Goal: Task Accomplishment & Management: Manage account settings

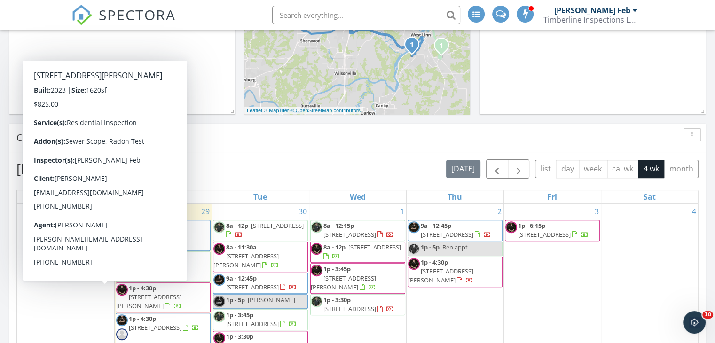
scroll to position [776, 730]
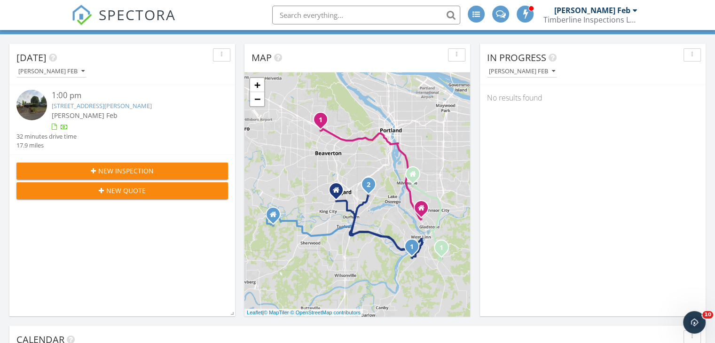
scroll to position [47, 0]
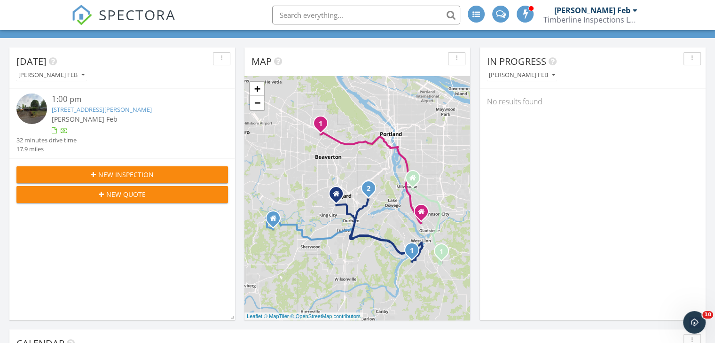
click at [46, 109] on img at bounding box center [31, 109] width 31 height 31
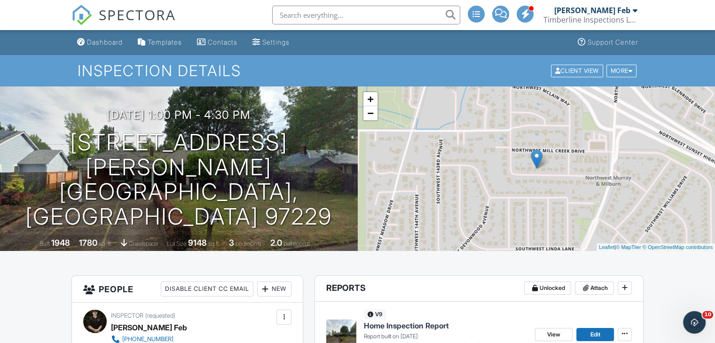
click at [115, 45] on div "Dashboard" at bounding box center [105, 42] width 36 height 8
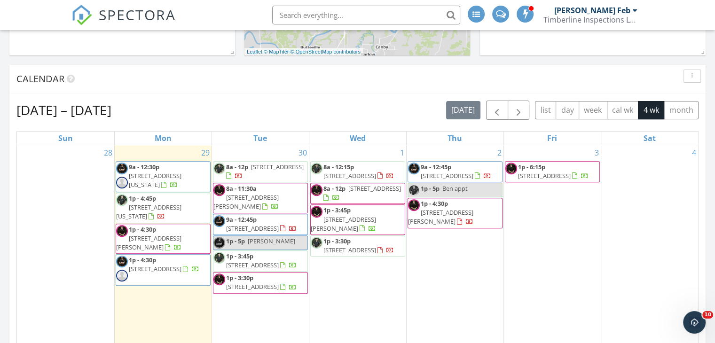
scroll to position [297, 0]
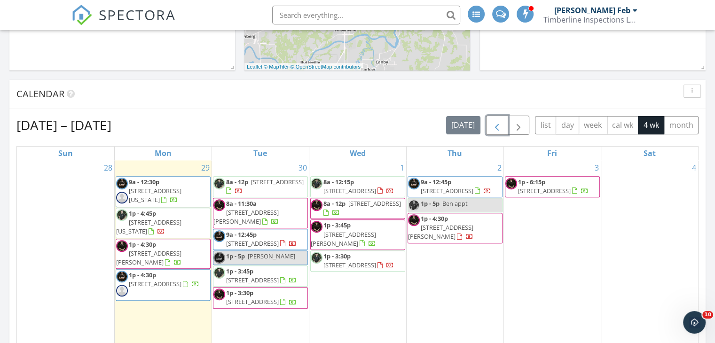
click at [506, 131] on button "button" at bounding box center [497, 125] width 22 height 19
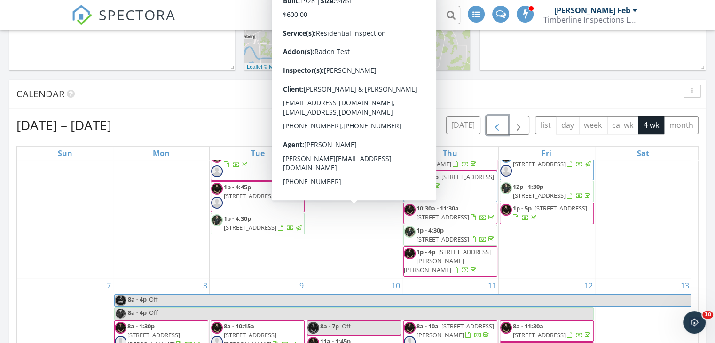
scroll to position [0, 0]
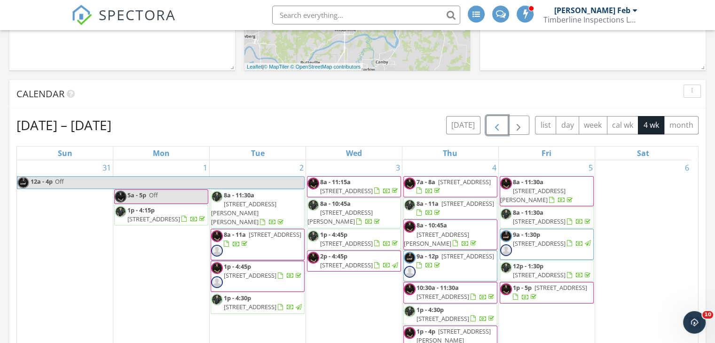
click at [282, 230] on span "4105 NE 74th Ave , Portland 97218" at bounding box center [275, 234] width 53 height 8
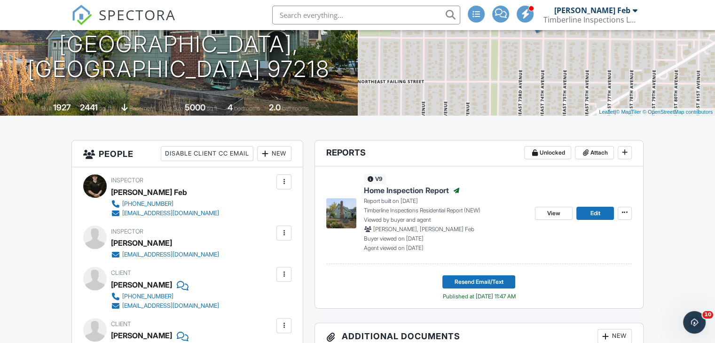
scroll to position [141, 0]
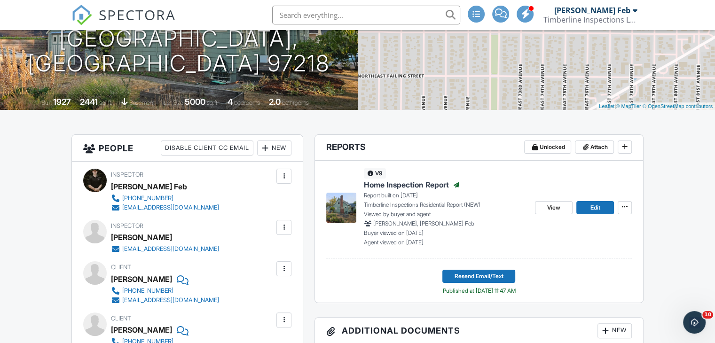
click at [555, 215] on div "View Edit" at bounding box center [583, 207] width 97 height 78
click at [559, 206] on span "View" at bounding box center [553, 207] width 13 height 9
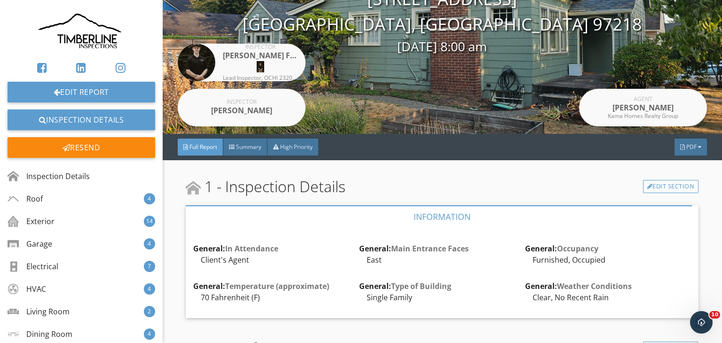
scroll to position [141, 0]
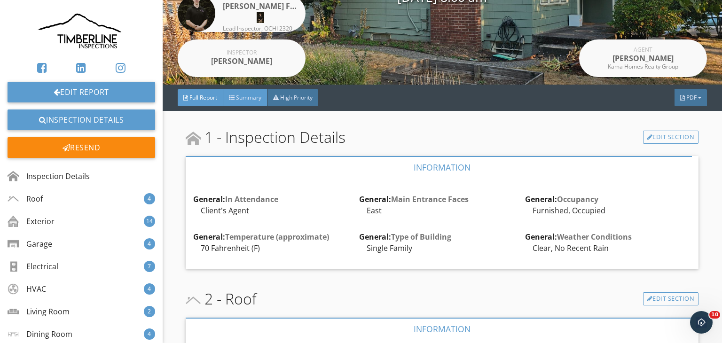
click at [253, 100] on span "Summary" at bounding box center [248, 98] width 25 height 8
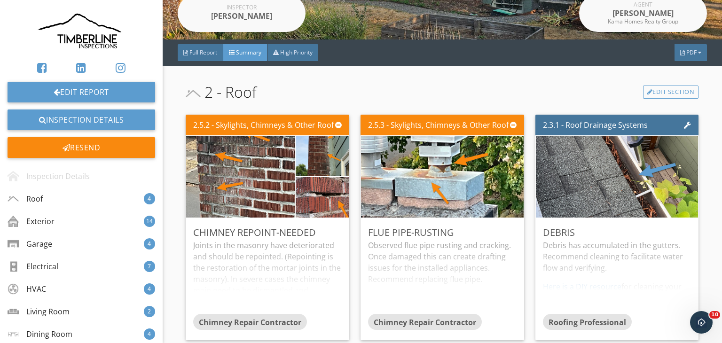
scroll to position [188, 0]
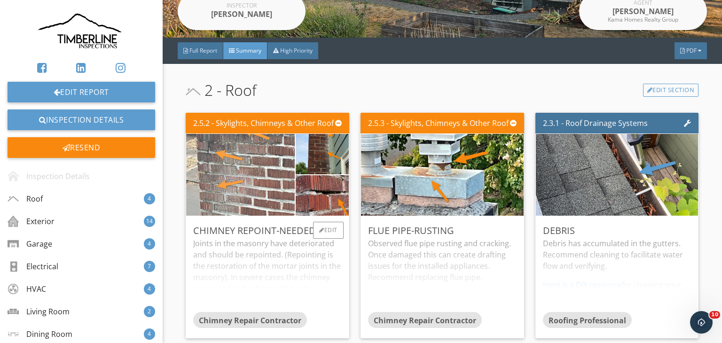
click at [258, 152] on img at bounding box center [240, 174] width 271 height 203
